Goal: Check status: Check status

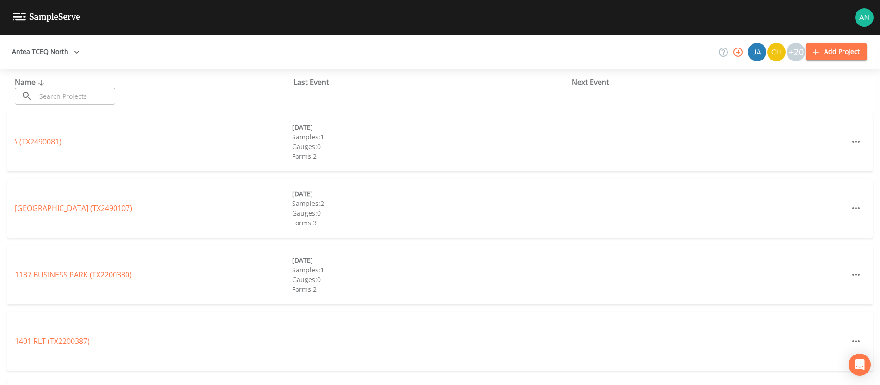
click at [51, 95] on input "text" at bounding box center [75, 96] width 79 height 17
paste input "TX0320001"
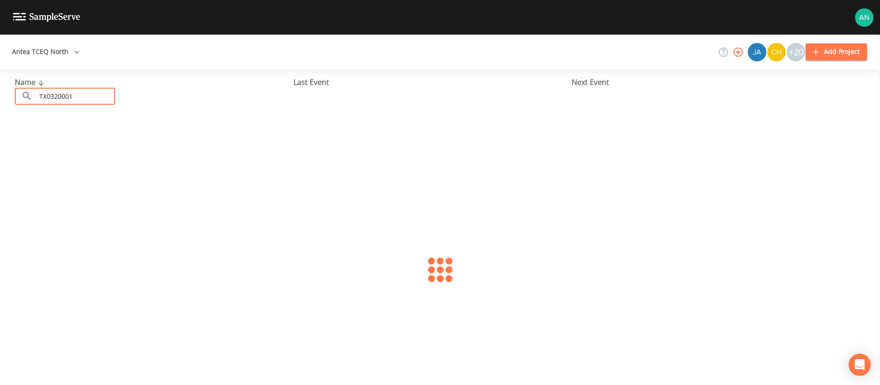
type input "TX0320001"
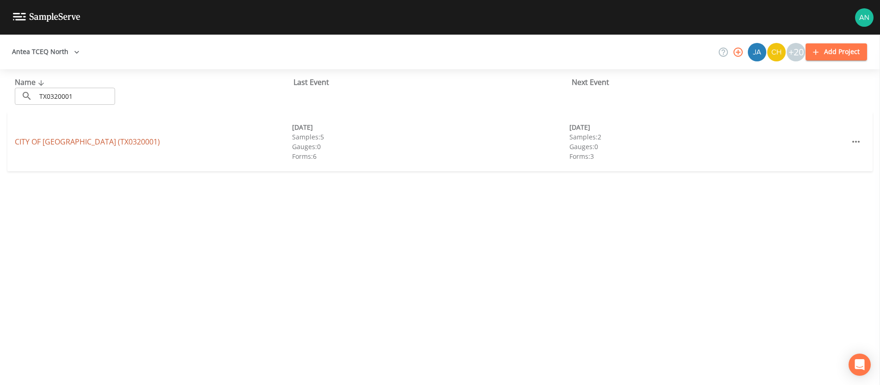
click at [84, 143] on link "CITY OF [GEOGRAPHIC_DATA] (TX0320001)" at bounding box center [87, 142] width 145 height 10
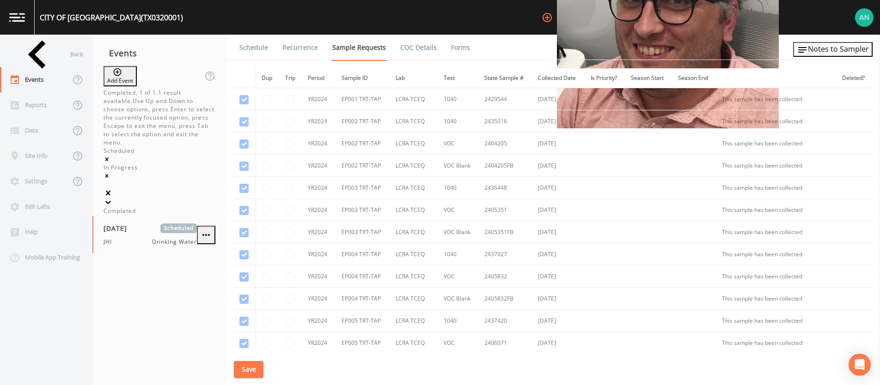
click at [113, 198] on icon at bounding box center [108, 202] width 9 height 9
click at [190, 207] on div "Completed" at bounding box center [160, 211] width 112 height 8
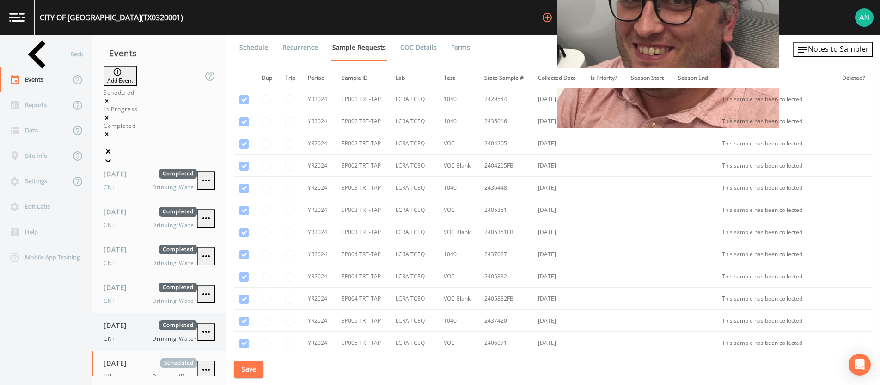
click at [151, 335] on div "CNI Drinking Water" at bounding box center [150, 339] width 93 height 8
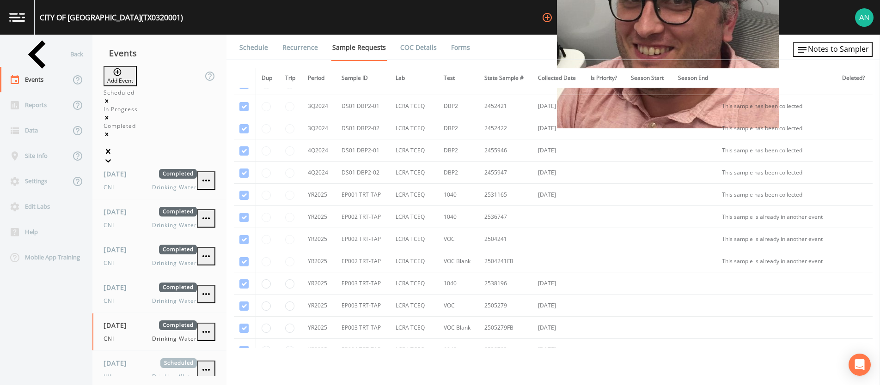
scroll to position [453, 0]
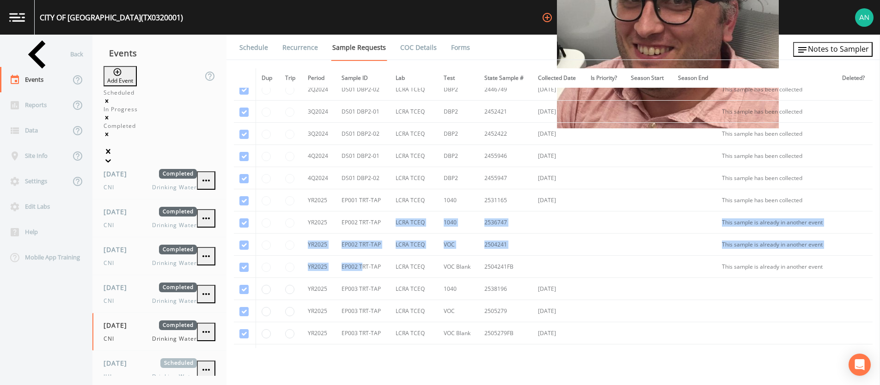
drag, startPoint x: 362, startPoint y: 265, endPoint x: 352, endPoint y: 231, distance: 35.4
click at [352, 231] on tbody "YR2024 EP001 TRT-TAP LCRA TCEQ 1040 2429544 [DATE] This sample has been collect…" at bounding box center [553, 156] width 639 height 1043
click at [122, 283] on div "[DATE] Completed CNI Drinking Water" at bounding box center [150, 294] width 93 height 23
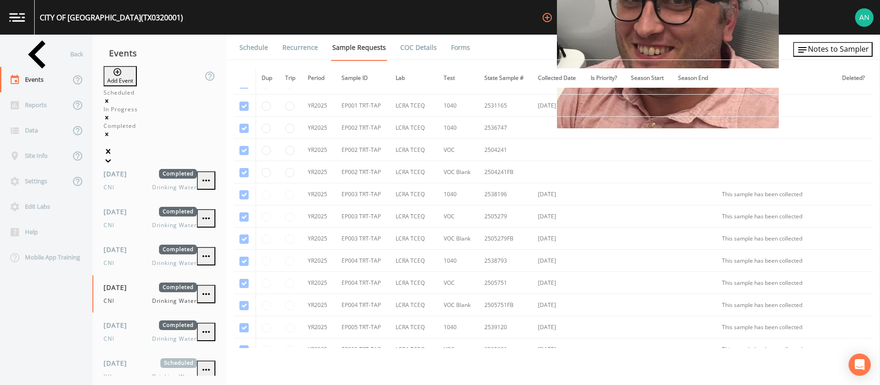
scroll to position [534, 0]
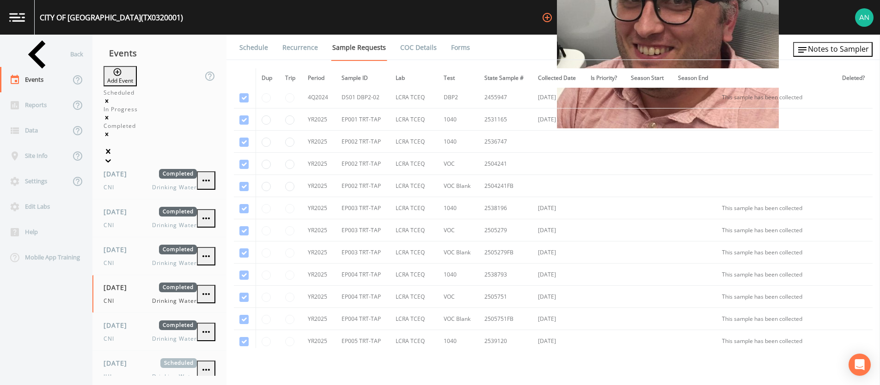
click at [368, 179] on td "EP002 TRT-TAP" at bounding box center [363, 186] width 54 height 22
drag, startPoint x: 366, startPoint y: 184, endPoint x: 335, endPoint y: 161, distance: 38.9
click at [335, 161] on tbody "YR2024 EP001 TRT-TAP LCRA TCEQ 1040 2429544 [DATE] This sample has been collect…" at bounding box center [553, 75] width 639 height 1043
click at [116, 359] on span "[DATE]" at bounding box center [119, 364] width 30 height 10
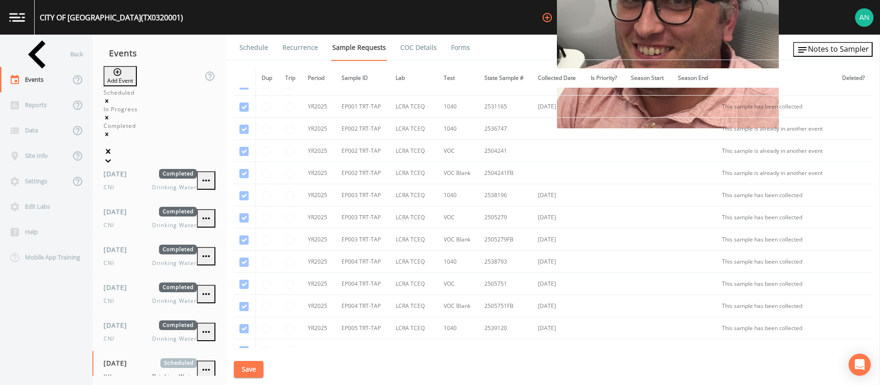
scroll to position [541, 0]
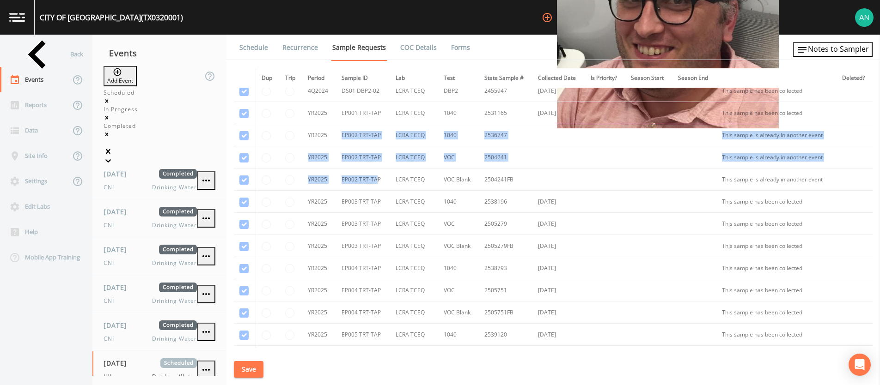
drag, startPoint x: 376, startPoint y: 182, endPoint x: 327, endPoint y: 134, distance: 68.6
click at [327, 134] on tbody "YR2024 EP001 TRT-TAP LCRA TCEQ 1040 2429544 [DATE] This sample has been collect…" at bounding box center [553, 69] width 639 height 1043
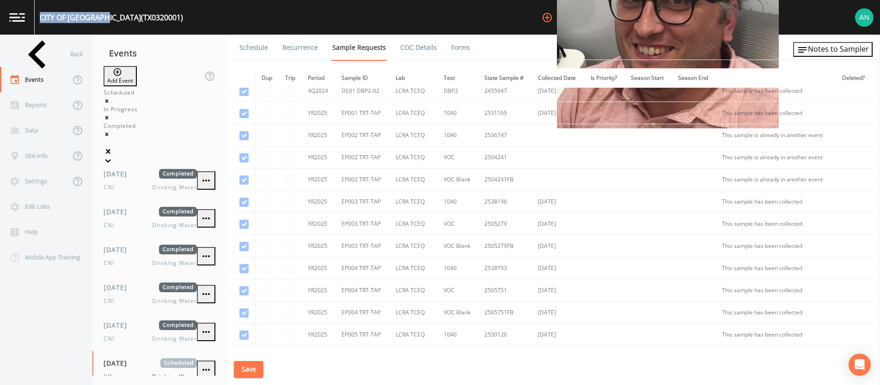
drag, startPoint x: 41, startPoint y: 18, endPoint x: 105, endPoint y: 19, distance: 64.7
click at [105, 19] on div "CITY OF [GEOGRAPHIC_DATA] (TX0320001)" at bounding box center [111, 17] width 143 height 11
copy div "CITY OF [GEOGRAPHIC_DATA]"
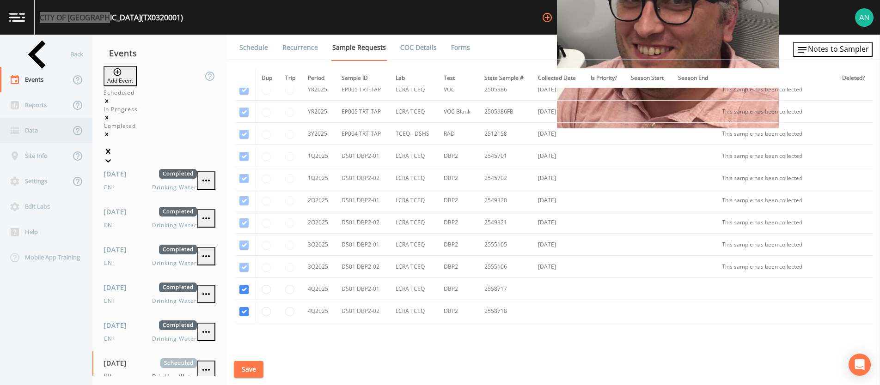
scroll to position [810, 0]
